Goal: Check status: Check status

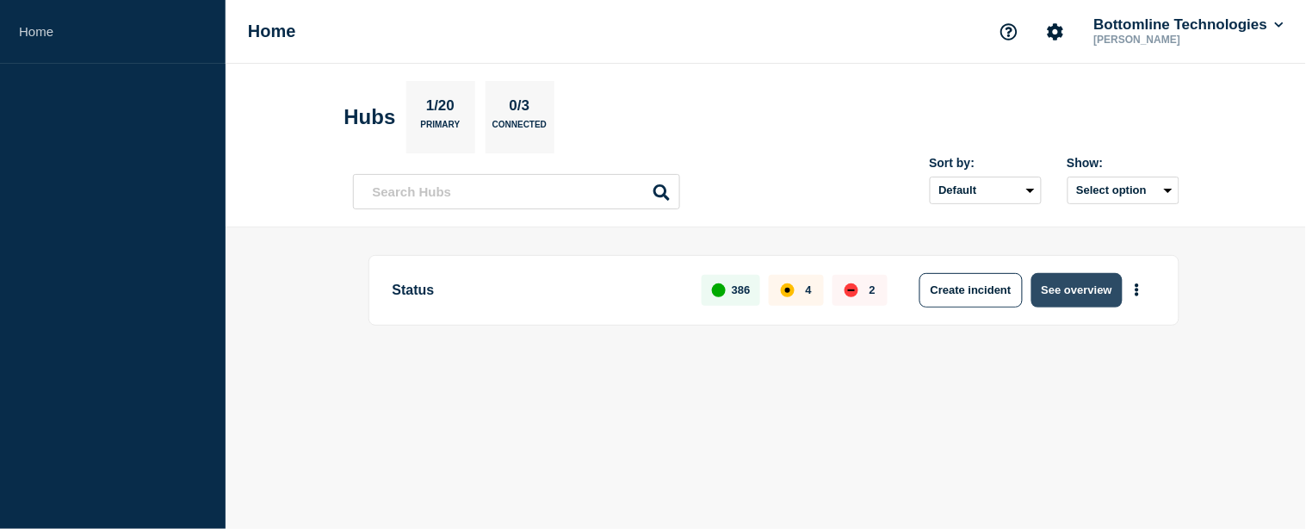
click at [1072, 305] on button "See overview" at bounding box center [1076, 290] width 91 height 34
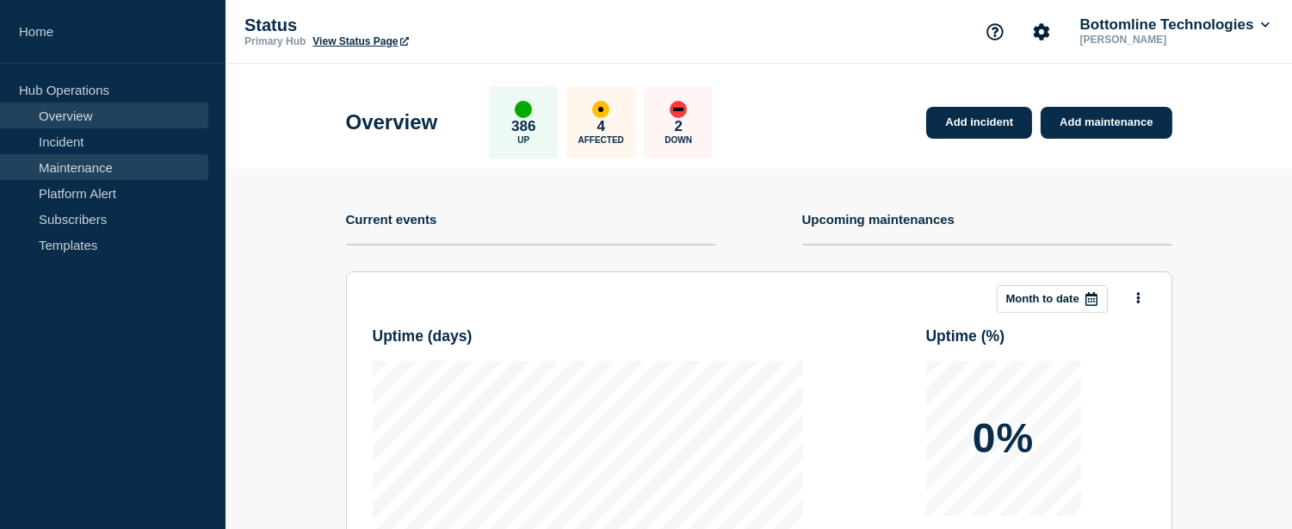
click at [108, 169] on link "Maintenance" at bounding box center [104, 167] width 208 height 26
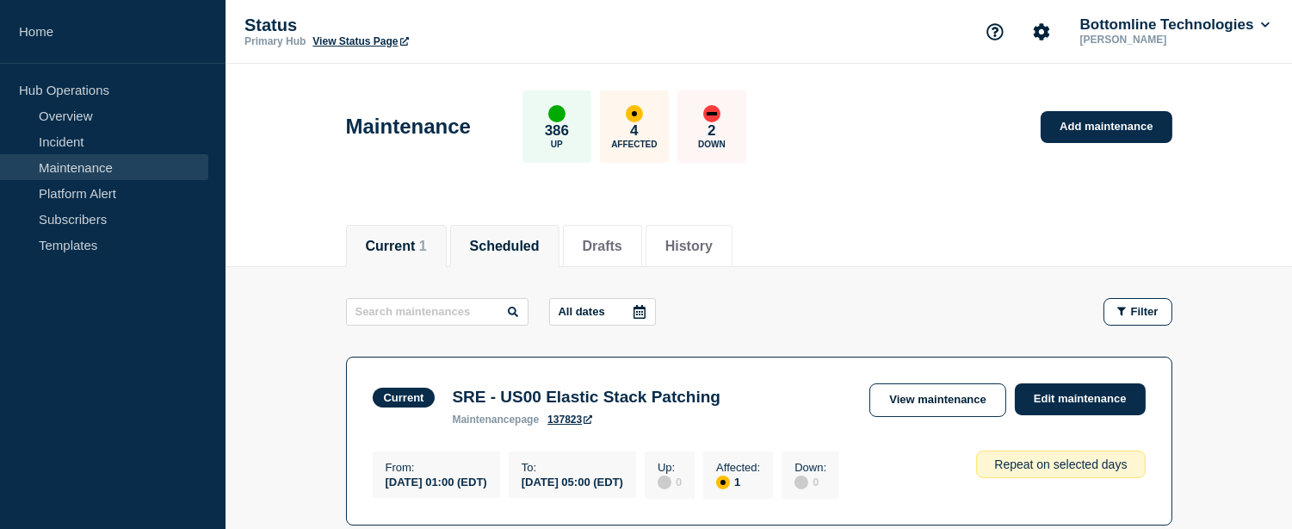
click at [517, 250] on button "Scheduled" at bounding box center [505, 245] width 70 height 15
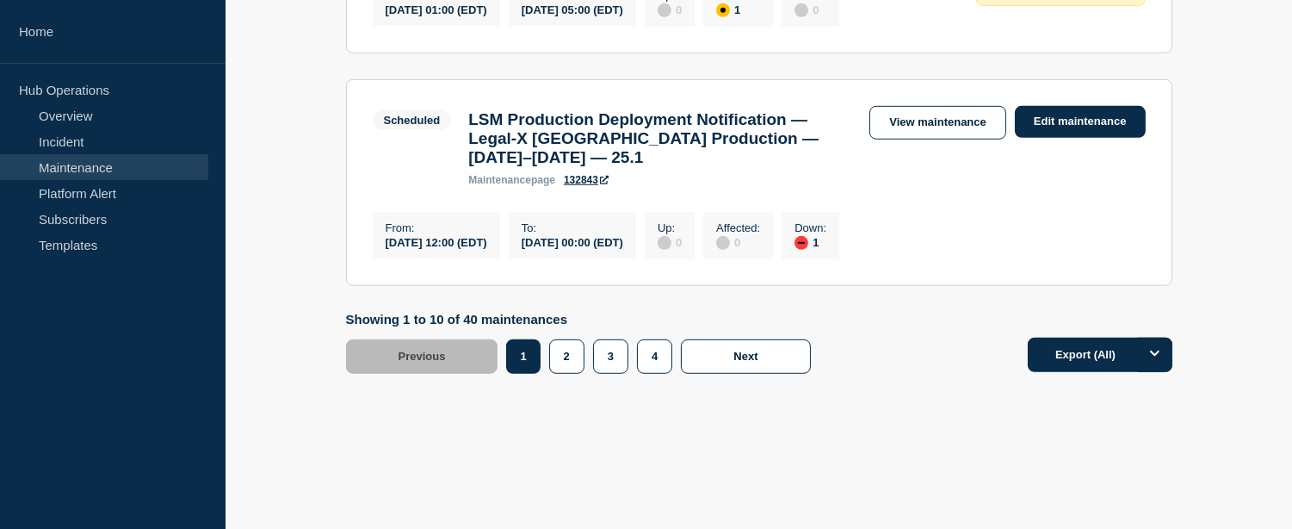
scroll to position [2343, 0]
drag, startPoint x: 458, startPoint y: 244, endPoint x: 529, endPoint y: 243, distance: 71.5
click at [500, 243] on div "From : [DATE] 12:00 (EDT)" at bounding box center [436, 235] width 127 height 46
drag, startPoint x: 635, startPoint y: 237, endPoint x: 673, endPoint y: 237, distance: 37.9
click at [623, 237] on div "[DATE] 00:00 (EDT)" at bounding box center [573, 241] width 102 height 15
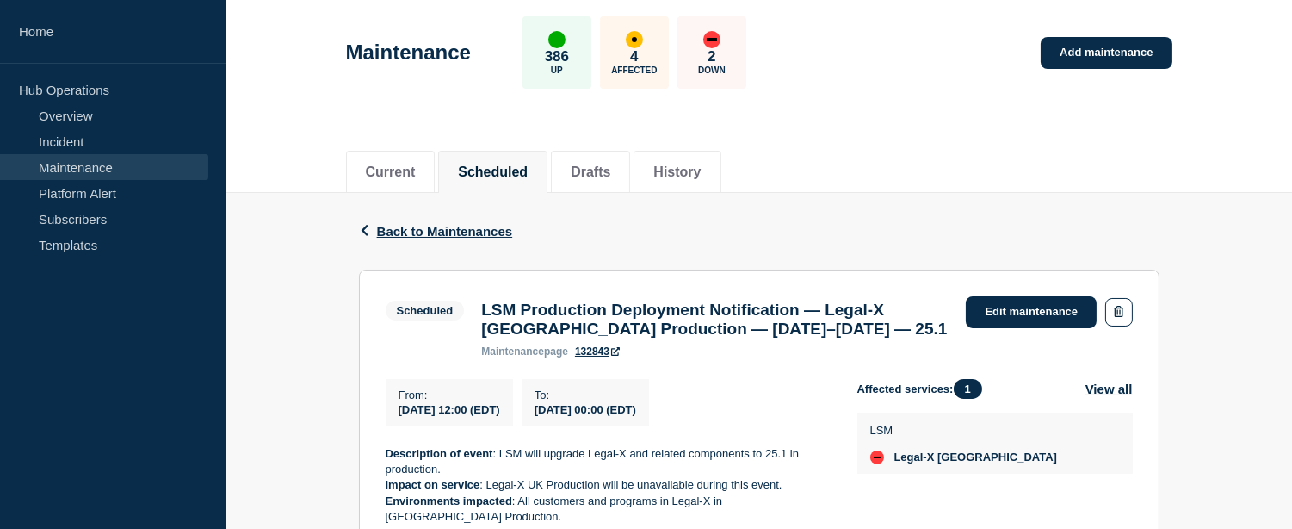
scroll to position [170, 0]
